Goal: Task Accomplishment & Management: Use online tool/utility

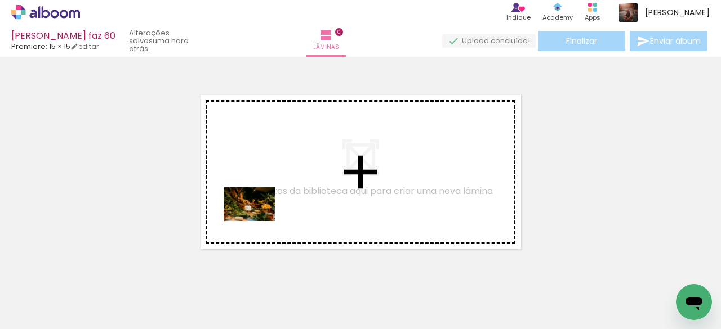
drag, startPoint x: 128, startPoint y: 296, endPoint x: 352, endPoint y: 290, distance: 224.1
click at [278, 205] on quentale-workspace at bounding box center [360, 164] width 721 height 329
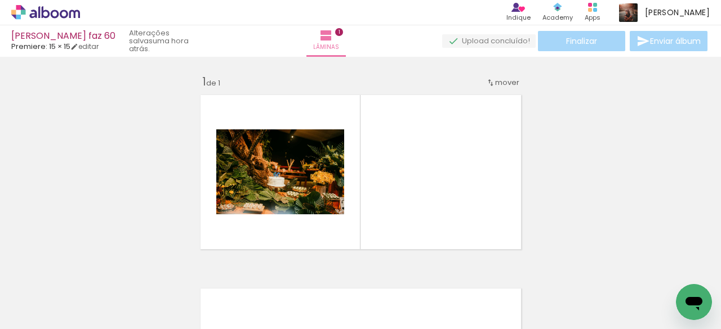
scroll to position [14, 0]
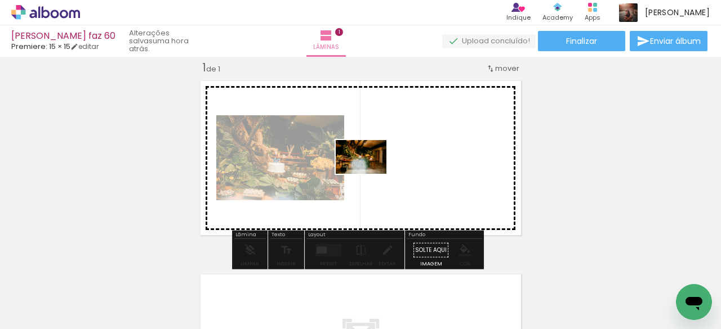
drag, startPoint x: 367, startPoint y: 297, endPoint x: 370, endPoint y: 171, distance: 126.1
click at [370, 171] on quentale-workspace at bounding box center [360, 164] width 721 height 329
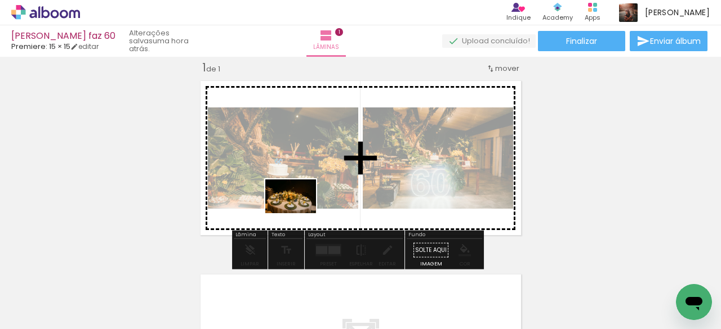
drag, startPoint x: 179, startPoint y: 296, endPoint x: 299, endPoint y: 213, distance: 145.4
click at [299, 213] on quentale-workspace at bounding box center [360, 164] width 721 height 329
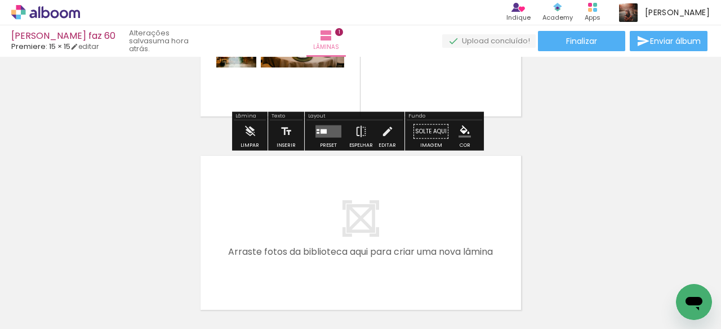
scroll to position [70, 0]
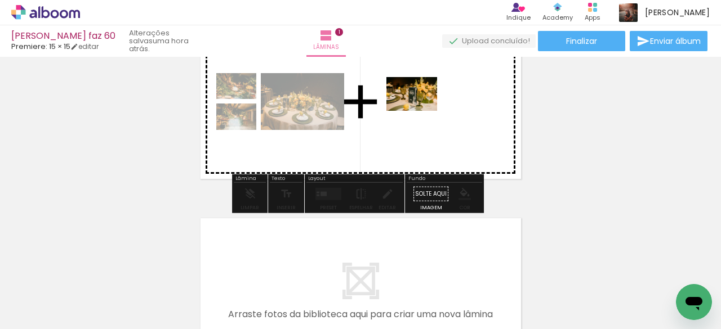
drag, startPoint x: 250, startPoint y: 297, endPoint x: 420, endPoint y: 111, distance: 252.2
click at [420, 111] on quentale-workspace at bounding box center [360, 164] width 721 height 329
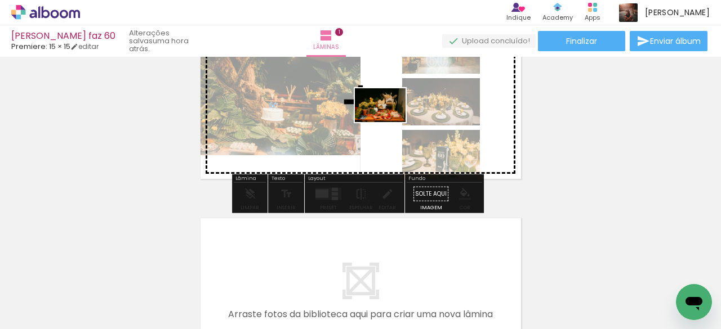
drag, startPoint x: 333, startPoint y: 243, endPoint x: 388, endPoint y: 122, distance: 132.7
click at [388, 122] on quentale-workspace at bounding box center [360, 164] width 721 height 329
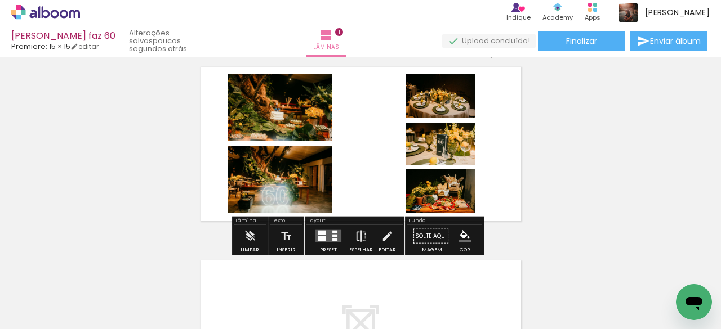
scroll to position [56, 0]
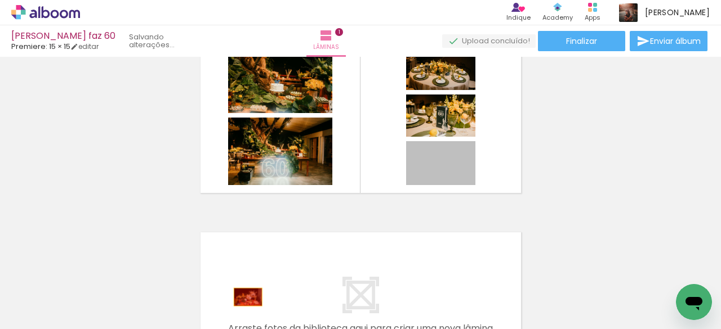
drag, startPoint x: 444, startPoint y: 200, endPoint x: 243, endPoint y: 297, distance: 223.3
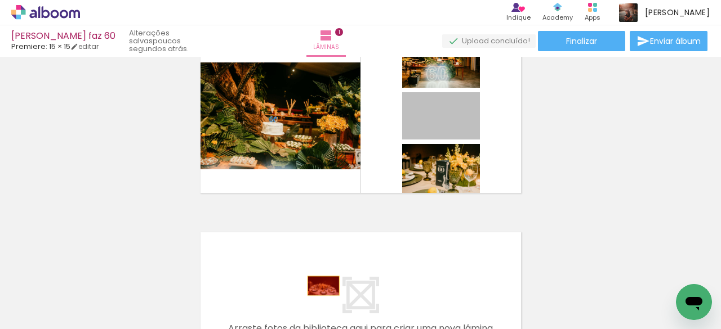
drag, startPoint x: 466, startPoint y: 131, endPoint x: 315, endPoint y: 289, distance: 218.6
click at [315, 289] on quentale-workspace at bounding box center [360, 164] width 721 height 329
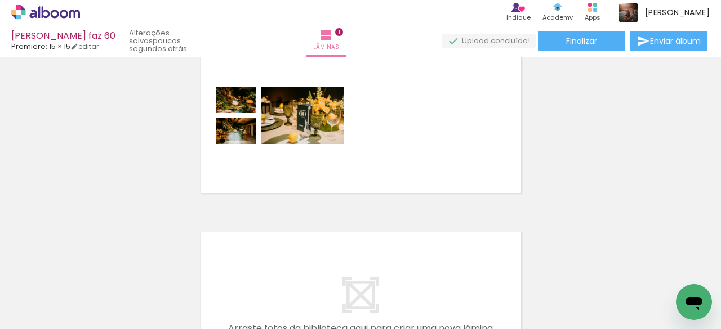
scroll to position [0, 342]
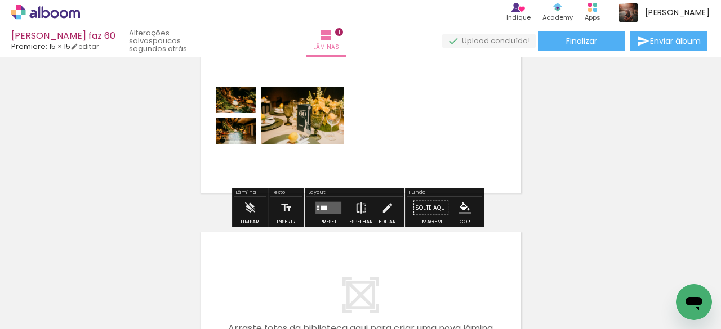
click at [325, 210] on quentale-layouter at bounding box center [328, 208] width 26 height 12
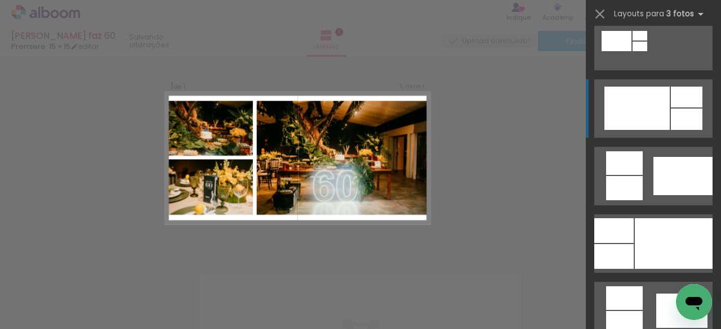
scroll to position [619, 0]
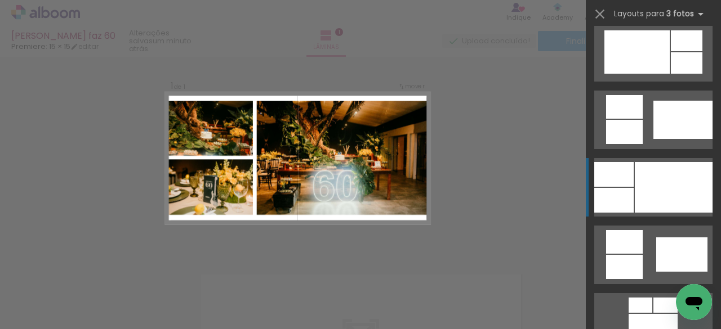
click at [647, 187] on div at bounding box center [673, 187] width 78 height 51
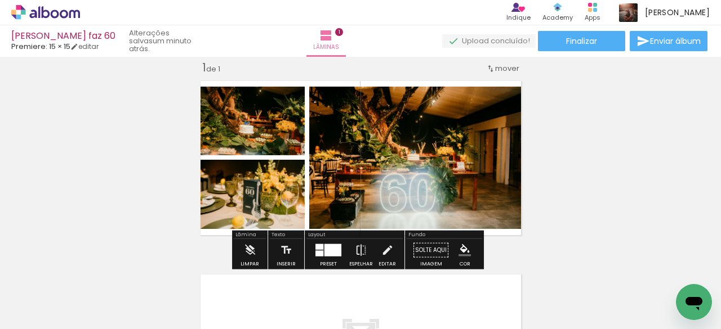
click at [324, 254] on div at bounding box center [332, 250] width 17 height 12
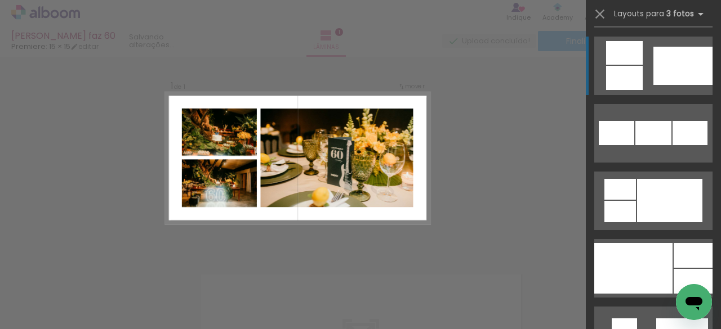
scroll to position [1137, 0]
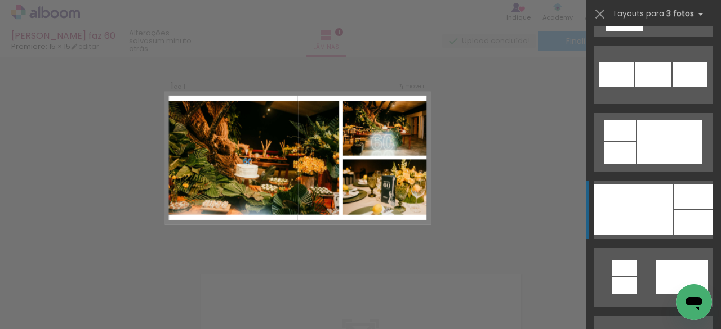
click at [641, 204] on div at bounding box center [633, 210] width 78 height 51
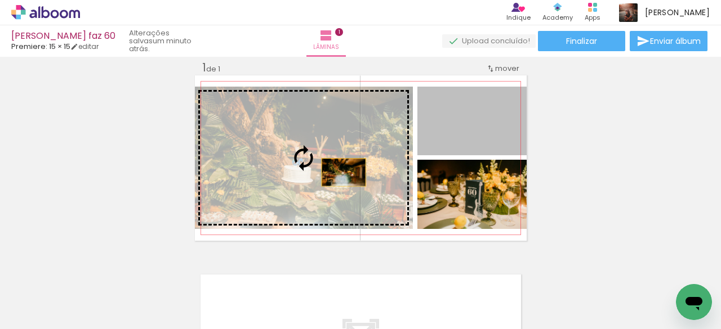
drag, startPoint x: 473, startPoint y: 141, endPoint x: 324, endPoint y: 175, distance: 152.4
click at [0, 0] on slot at bounding box center [0, 0] width 0 height 0
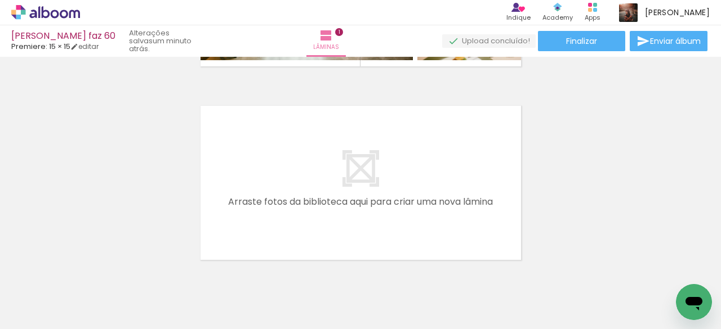
scroll to position [0, 0]
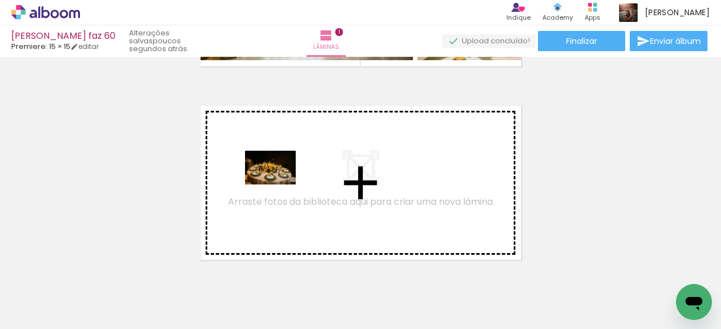
drag, startPoint x: 174, startPoint y: 300, endPoint x: 279, endPoint y: 185, distance: 155.8
click at [279, 185] on quentale-workspace at bounding box center [360, 164] width 721 height 329
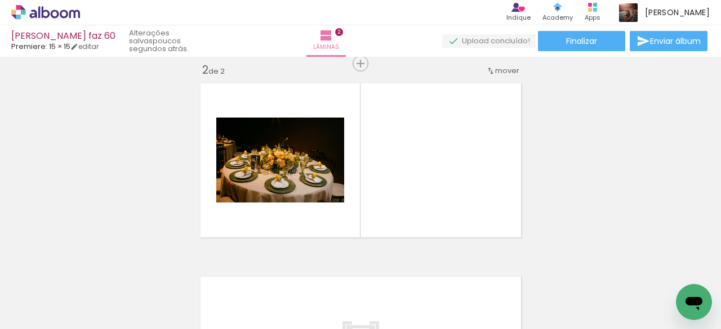
scroll to position [208, 0]
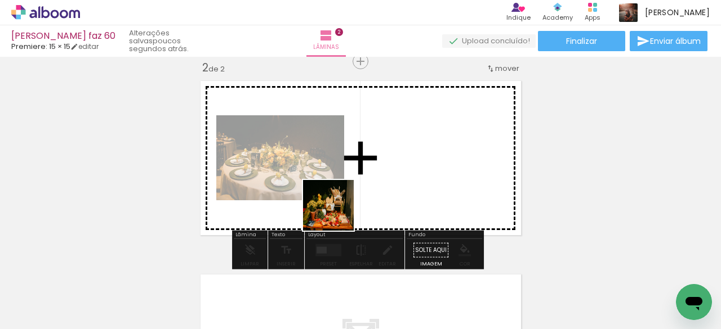
drag, startPoint x: 324, startPoint y: 247, endPoint x: 383, endPoint y: 276, distance: 65.2
click at [361, 173] on quentale-workspace at bounding box center [360, 164] width 721 height 329
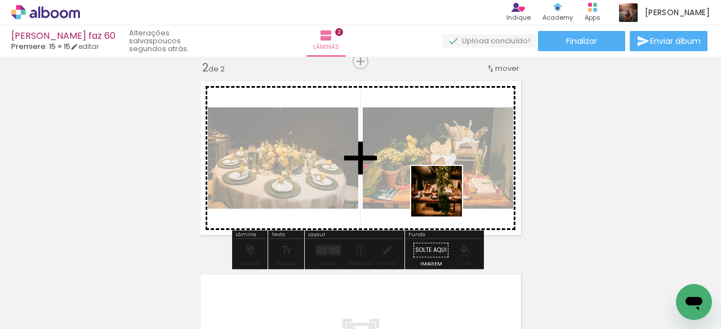
drag, startPoint x: 622, startPoint y: 293, endPoint x: 443, endPoint y: 196, distance: 203.5
click at [443, 196] on quentale-workspace at bounding box center [360, 164] width 721 height 329
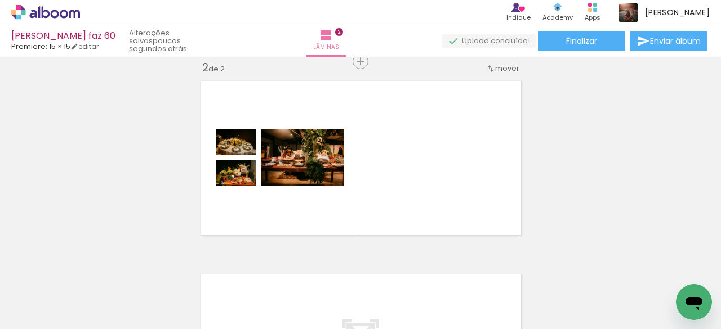
scroll to position [0, 1731]
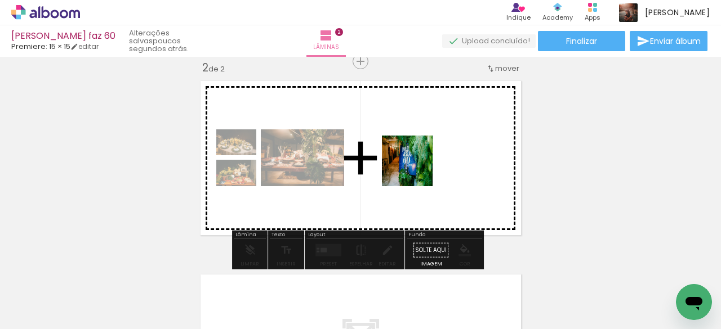
drag, startPoint x: 411, startPoint y: 299, endPoint x: 482, endPoint y: 264, distance: 79.8
click at [415, 164] on quentale-workspace at bounding box center [360, 164] width 721 height 329
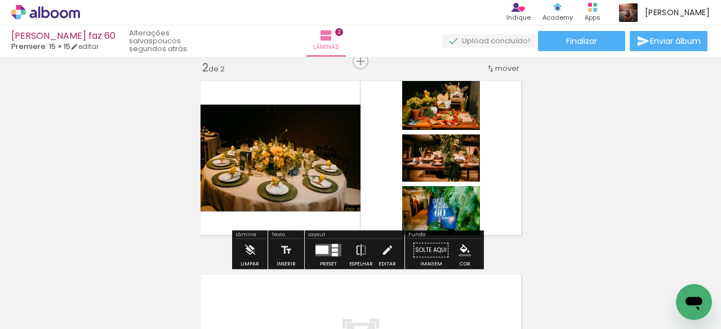
click at [328, 248] on quentale-layouter at bounding box center [328, 250] width 26 height 12
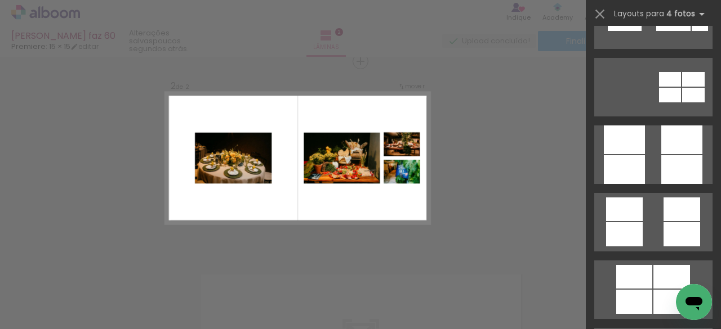
scroll to position [3209, 0]
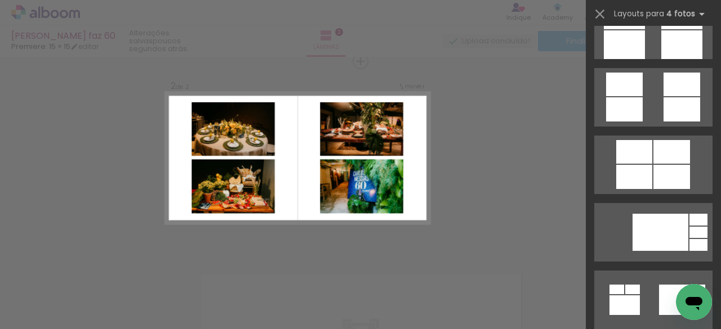
click at [656, 96] on quentale-layouter at bounding box center [653, 97] width 118 height 59
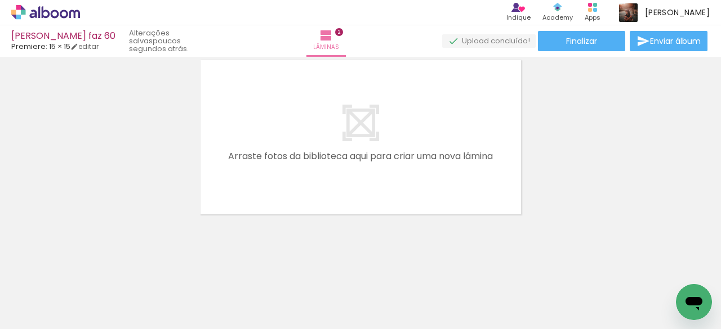
scroll to position [0, 524]
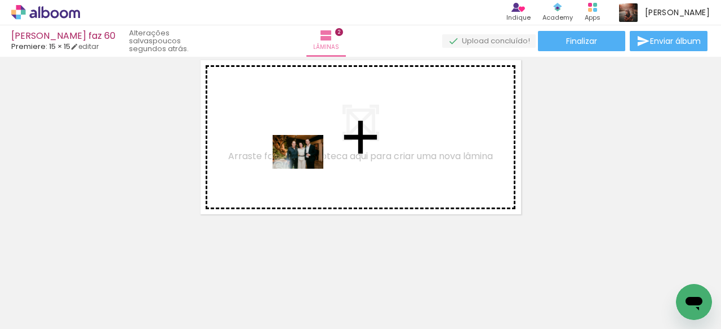
drag, startPoint x: 284, startPoint y: 298, endPoint x: 306, endPoint y: 169, distance: 130.9
click at [306, 169] on quentale-workspace at bounding box center [360, 164] width 721 height 329
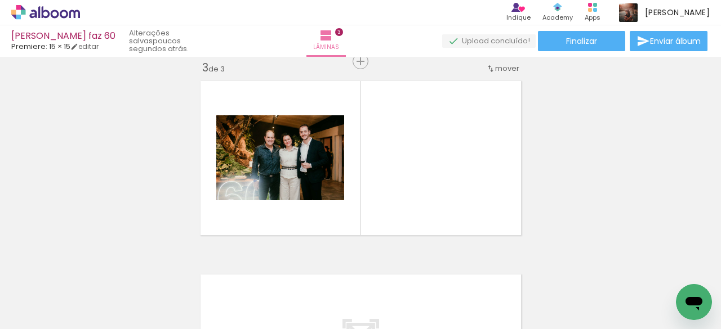
scroll to position [0, 1150]
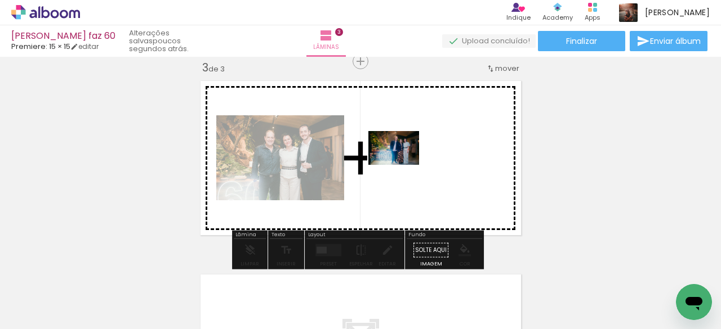
drag, startPoint x: 430, startPoint y: 296, endPoint x: 402, endPoint y: 162, distance: 136.8
click at [402, 162] on quentale-workspace at bounding box center [360, 164] width 721 height 329
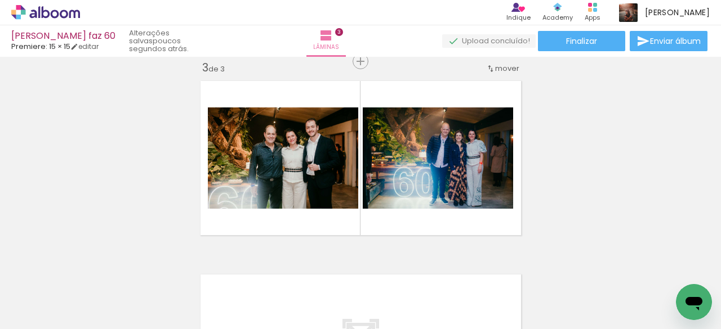
scroll to position [0, 1472]
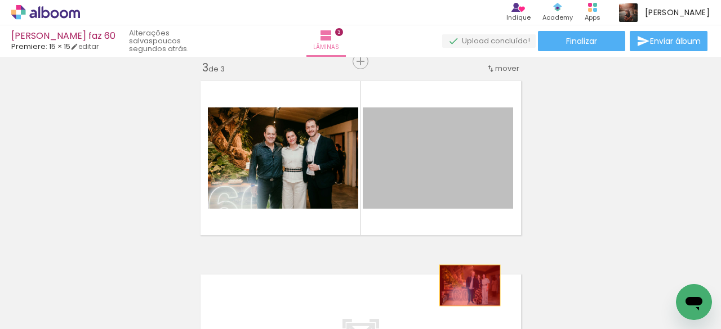
drag, startPoint x: 468, startPoint y: 214, endPoint x: 465, endPoint y: 285, distance: 71.0
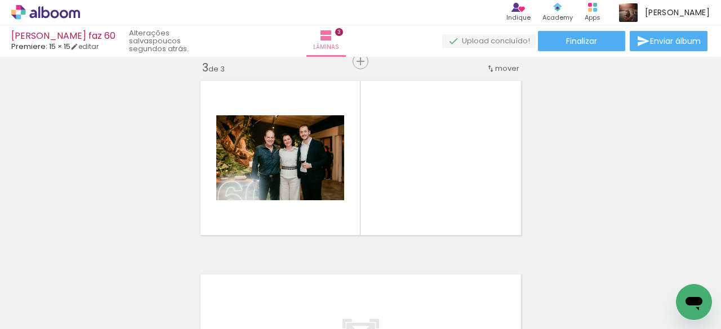
scroll to position [0, 661]
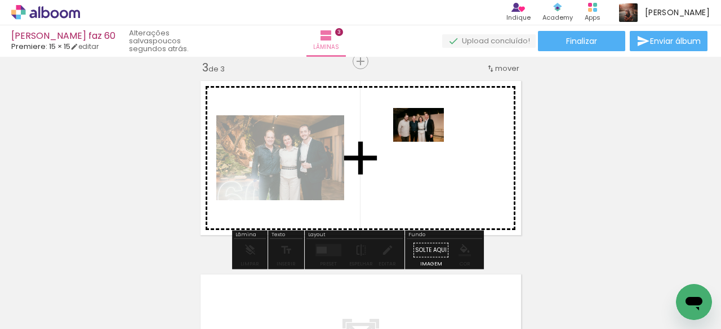
drag, startPoint x: 342, startPoint y: 293, endPoint x: 427, endPoint y: 142, distance: 173.2
click at [427, 142] on quentale-workspace at bounding box center [360, 164] width 721 height 329
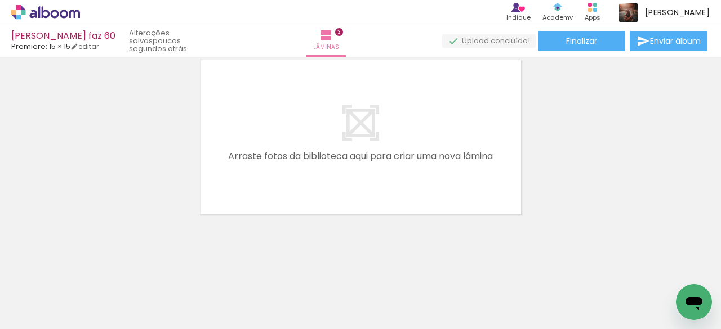
scroll to position [0, 236]
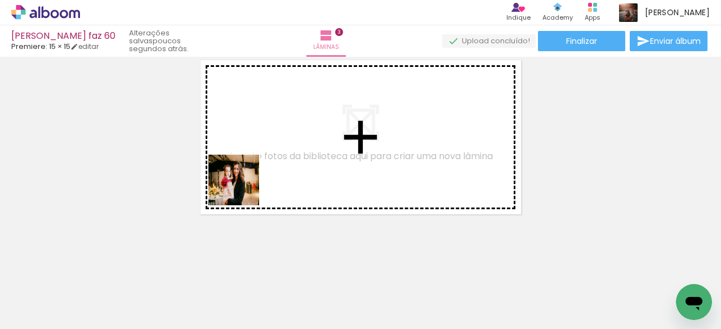
drag, startPoint x: 189, startPoint y: 292, endPoint x: 274, endPoint y: 273, distance: 87.1
click at [256, 160] on quentale-workspace at bounding box center [360, 164] width 721 height 329
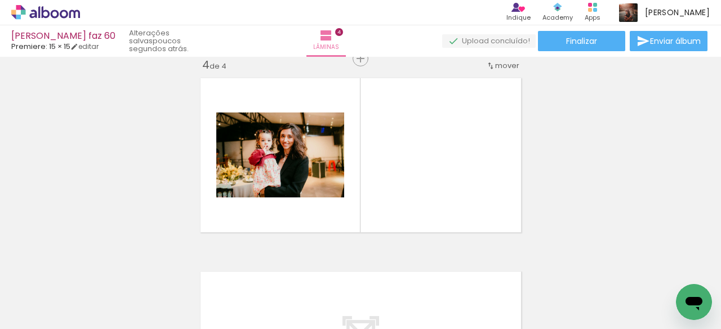
scroll to position [595, 0]
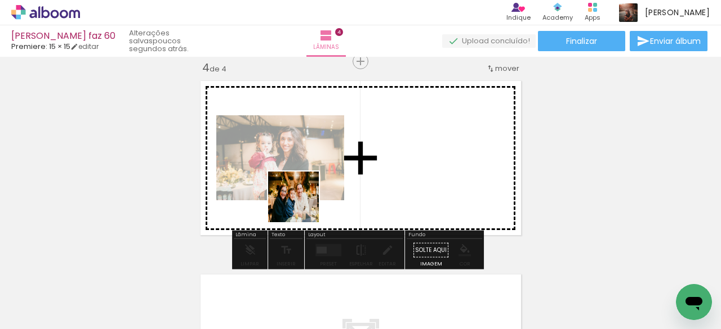
drag, startPoint x: 279, startPoint y: 292, endPoint x: 347, endPoint y: 246, distance: 81.5
click at [318, 166] on quentale-workspace at bounding box center [360, 164] width 721 height 329
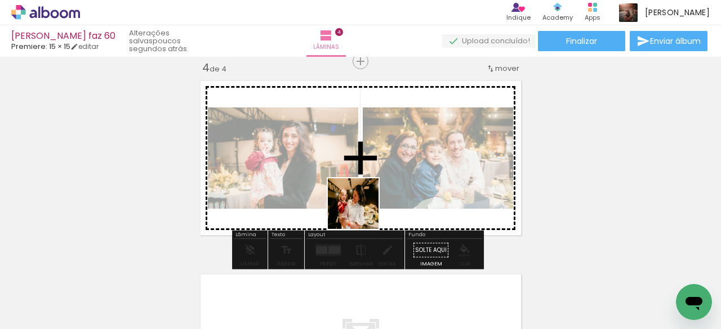
drag, startPoint x: 331, startPoint y: 288, endPoint x: 403, endPoint y: 253, distance: 80.1
click at [378, 170] on quentale-workspace at bounding box center [360, 164] width 721 height 329
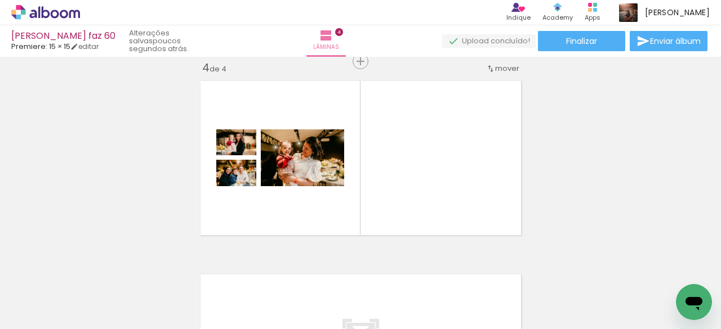
scroll to position [0, 661]
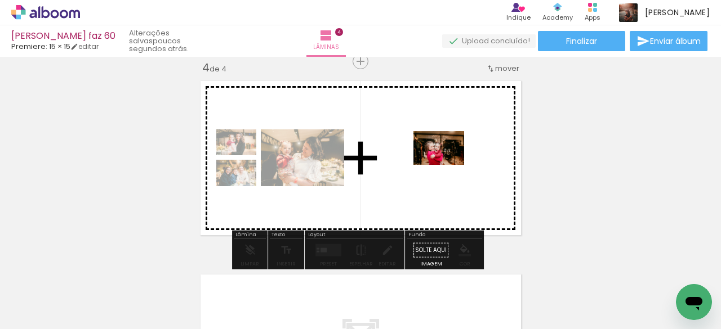
drag, startPoint x: 538, startPoint y: 294, endPoint x: 440, endPoint y: 161, distance: 165.5
click at [447, 164] on quentale-workspace at bounding box center [360, 164] width 721 height 329
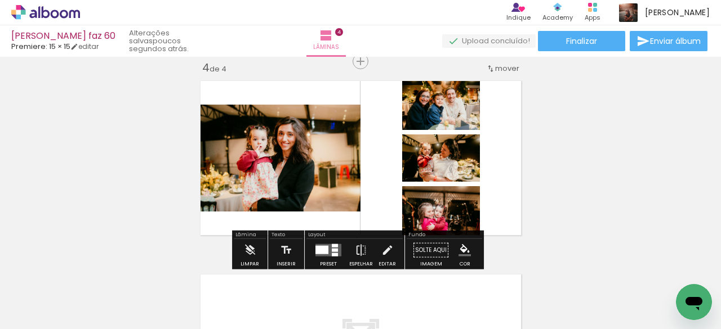
click at [332, 249] on div at bounding box center [335, 250] width 6 height 3
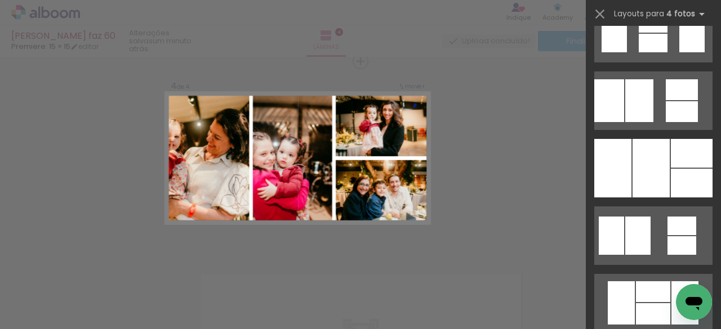
scroll to position [11878, 0]
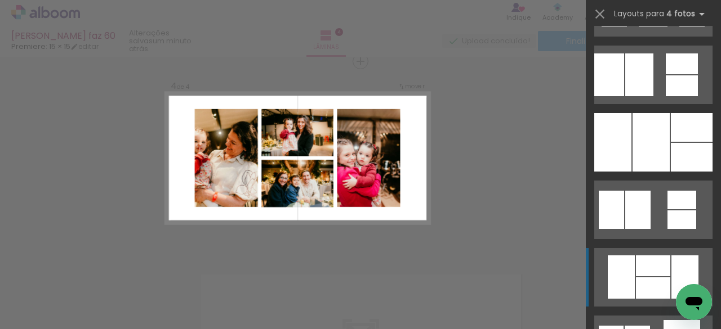
click at [636, 262] on div at bounding box center [653, 266] width 34 height 21
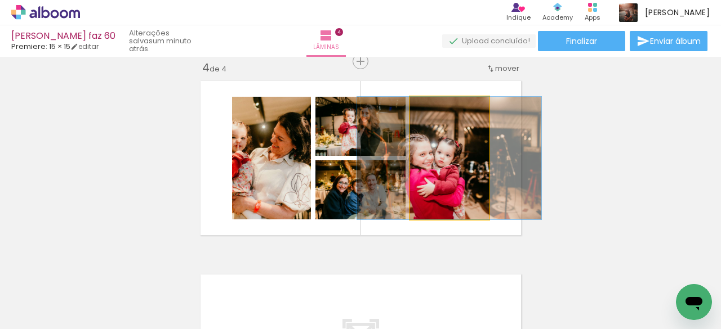
click at [454, 154] on quentale-photo at bounding box center [449, 158] width 79 height 123
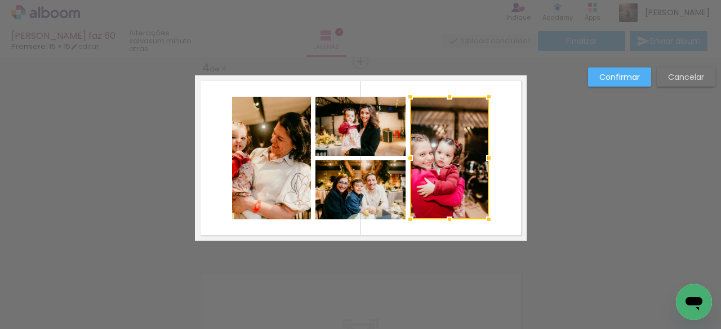
click at [464, 144] on div at bounding box center [449, 158] width 79 height 123
click at [504, 96] on quentale-layouter at bounding box center [361, 158] width 332 height 166
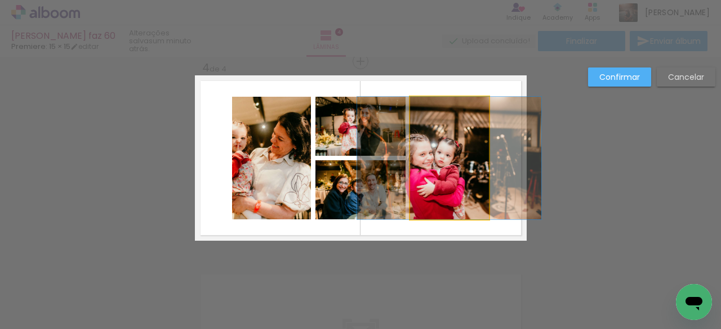
click at [467, 122] on quentale-photo at bounding box center [449, 158] width 79 height 123
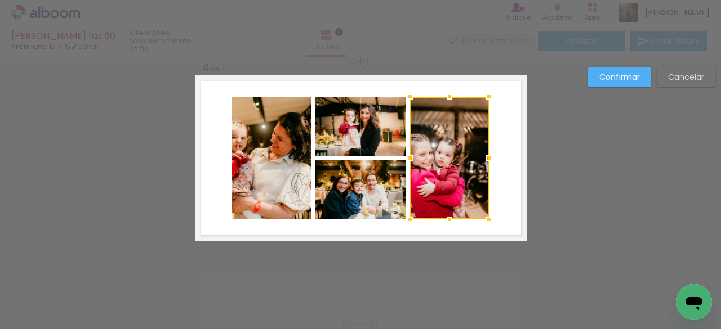
click at [458, 128] on div at bounding box center [449, 158] width 79 height 123
click at [496, 115] on quentale-layouter at bounding box center [361, 158] width 332 height 166
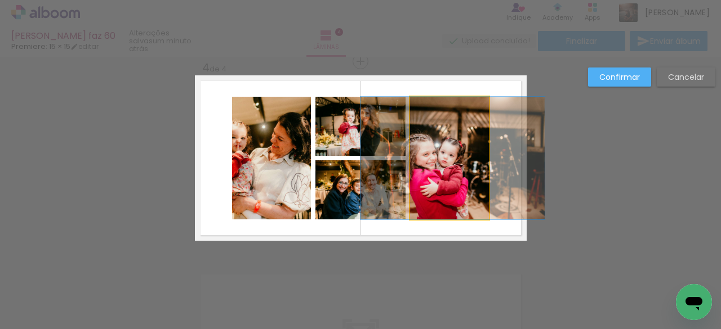
drag, startPoint x: 480, startPoint y: 111, endPoint x: 484, endPoint y: 120, distance: 9.1
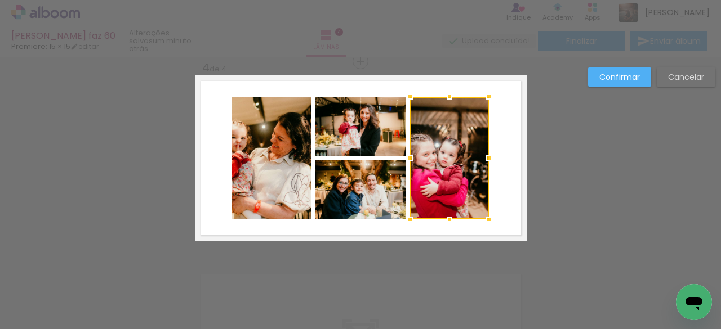
click at [457, 119] on div at bounding box center [449, 158] width 79 height 123
click at [442, 88] on div at bounding box center [449, 97] width 23 height 23
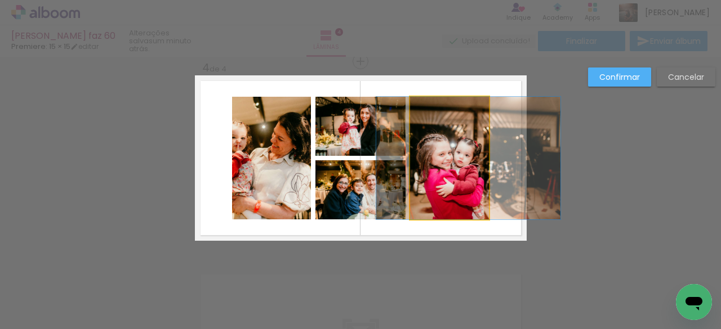
drag, startPoint x: 427, startPoint y: 114, endPoint x: 442, endPoint y: 114, distance: 15.8
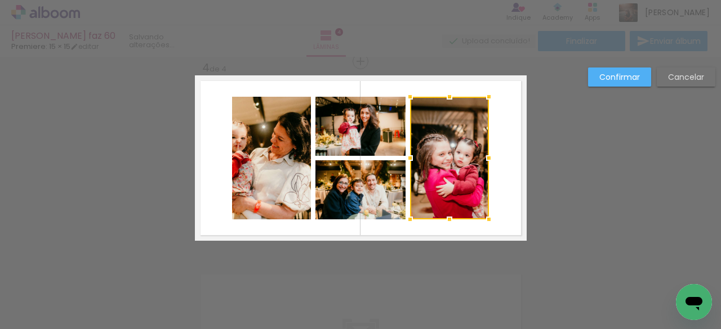
click at [437, 84] on quentale-layouter at bounding box center [361, 158] width 332 height 166
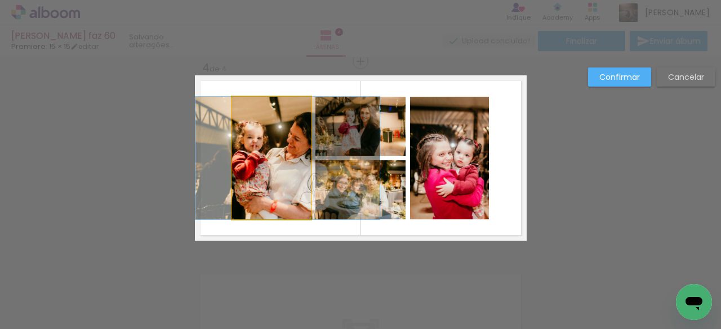
drag, startPoint x: 284, startPoint y: 154, endPoint x: 301, endPoint y: 156, distance: 16.5
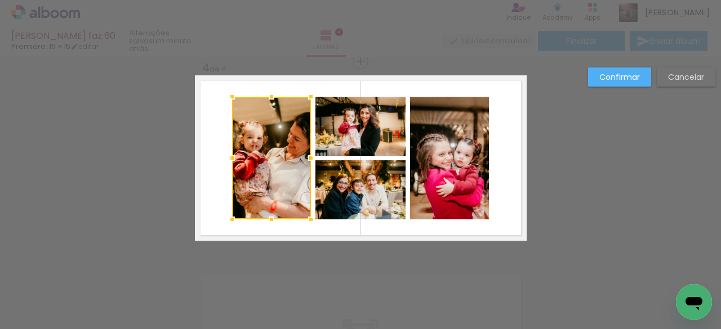
click at [377, 84] on quentale-layouter at bounding box center [361, 158] width 332 height 166
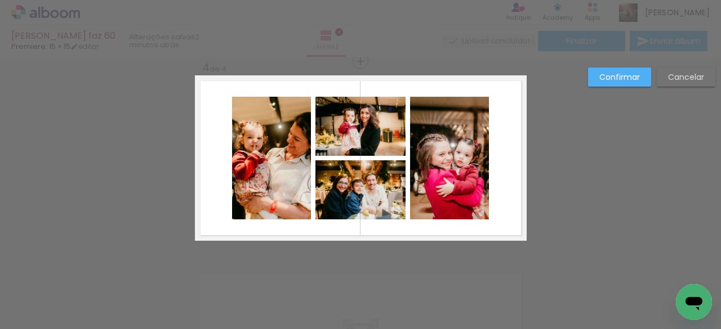
click at [0, 0] on slot "Cancelar" at bounding box center [0, 0] width 0 height 0
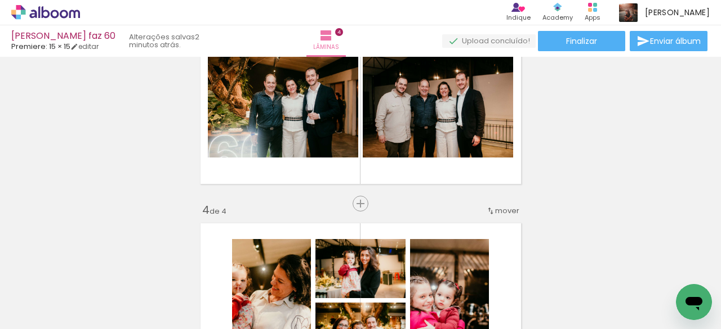
scroll to position [595, 0]
